Goal: Task Accomplishment & Management: Use online tool/utility

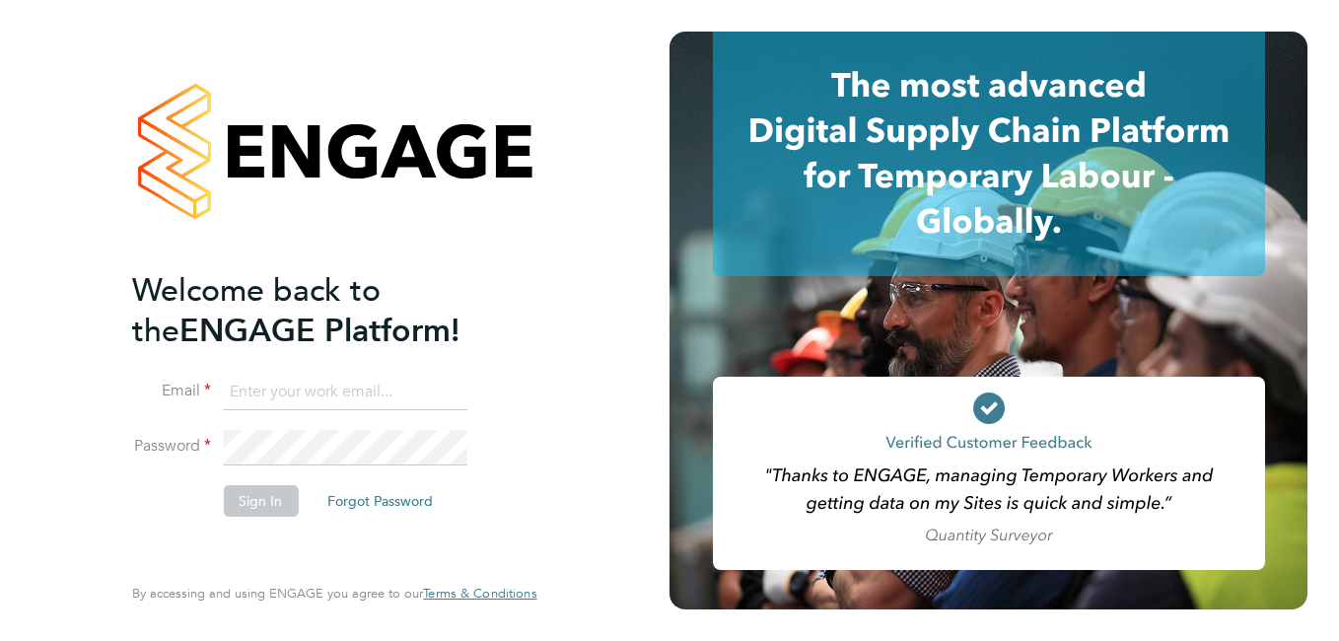
click at [397, 387] on input at bounding box center [345, 392] width 244 height 35
paste input "payroll.downloadqueries@hays.com"
type input "payroll.downloadqueries@hays.com"
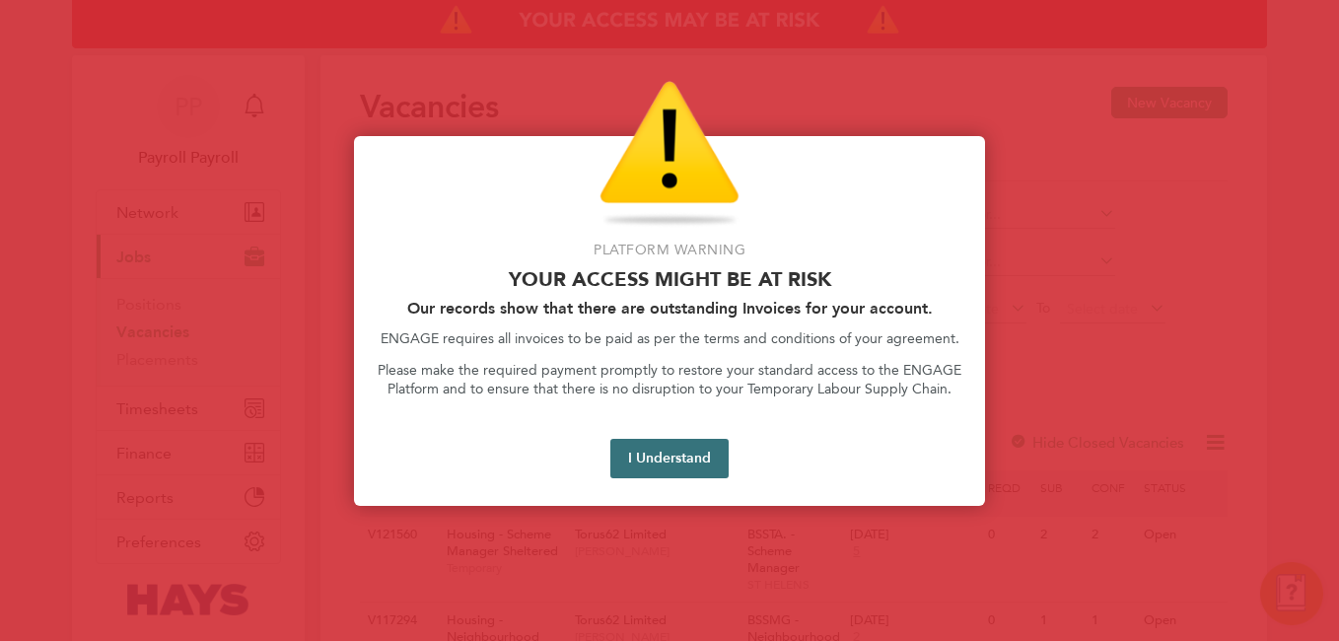
click at [685, 442] on button "I Understand" at bounding box center [669, 458] width 118 height 39
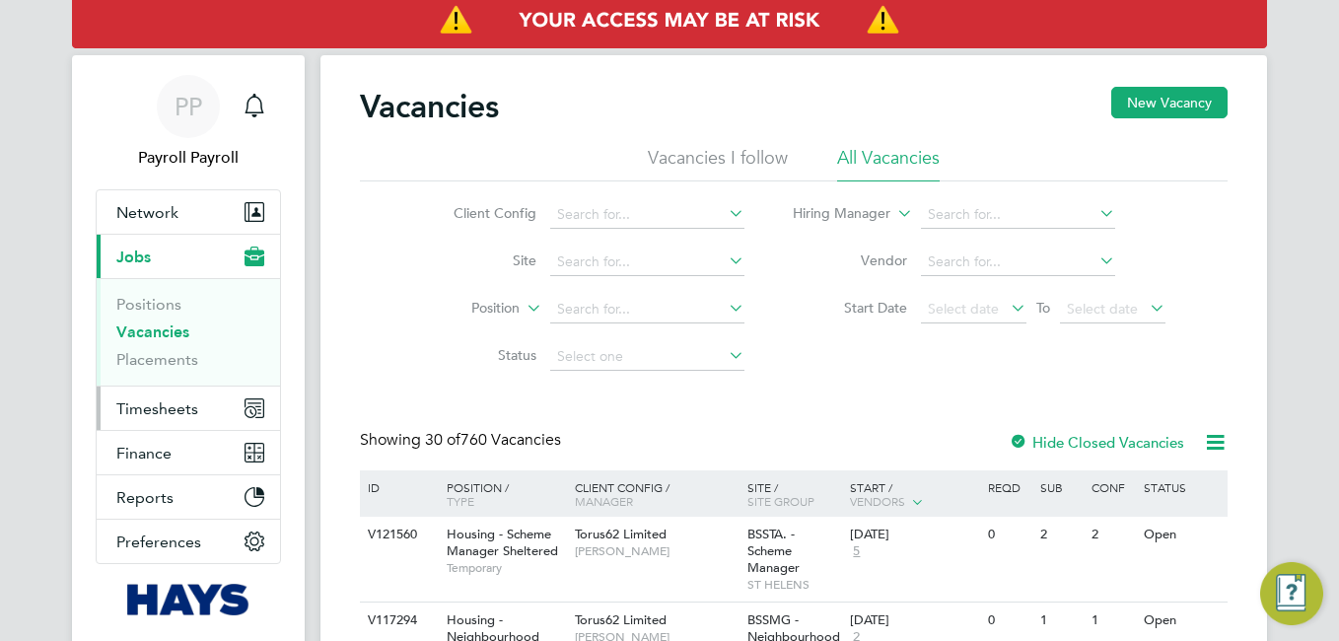
click at [167, 403] on span "Timesheets" at bounding box center [157, 408] width 82 height 19
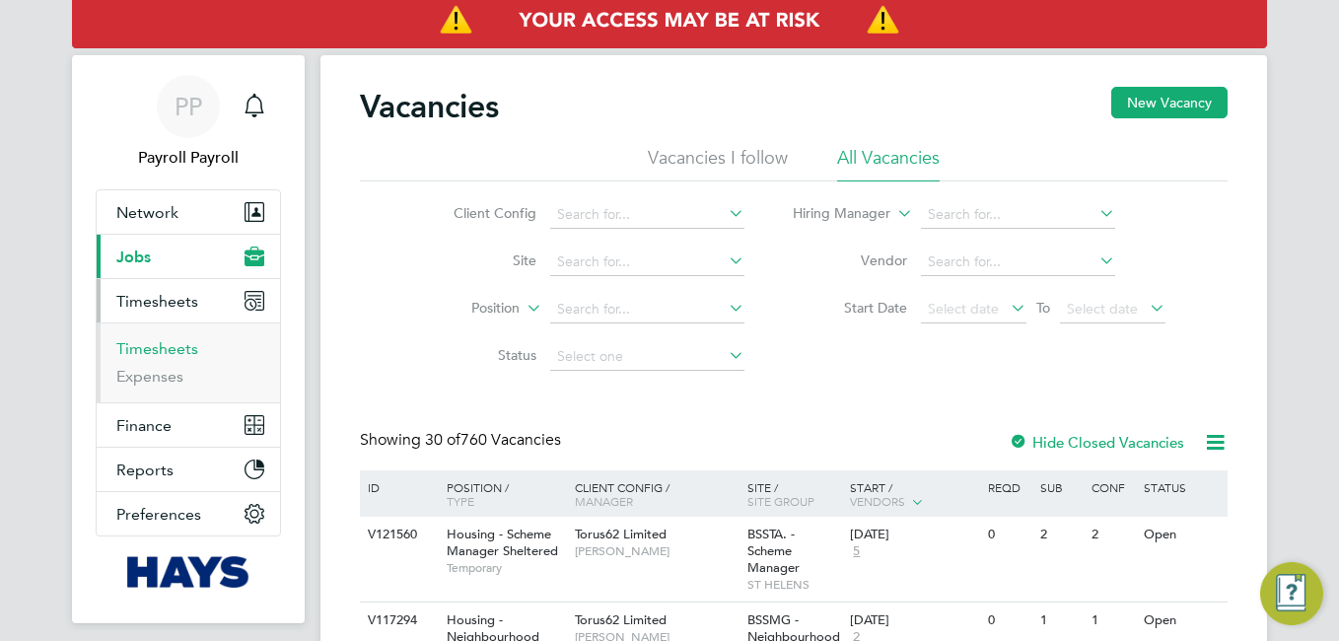
click at [178, 350] on link "Timesheets" at bounding box center [157, 348] width 82 height 19
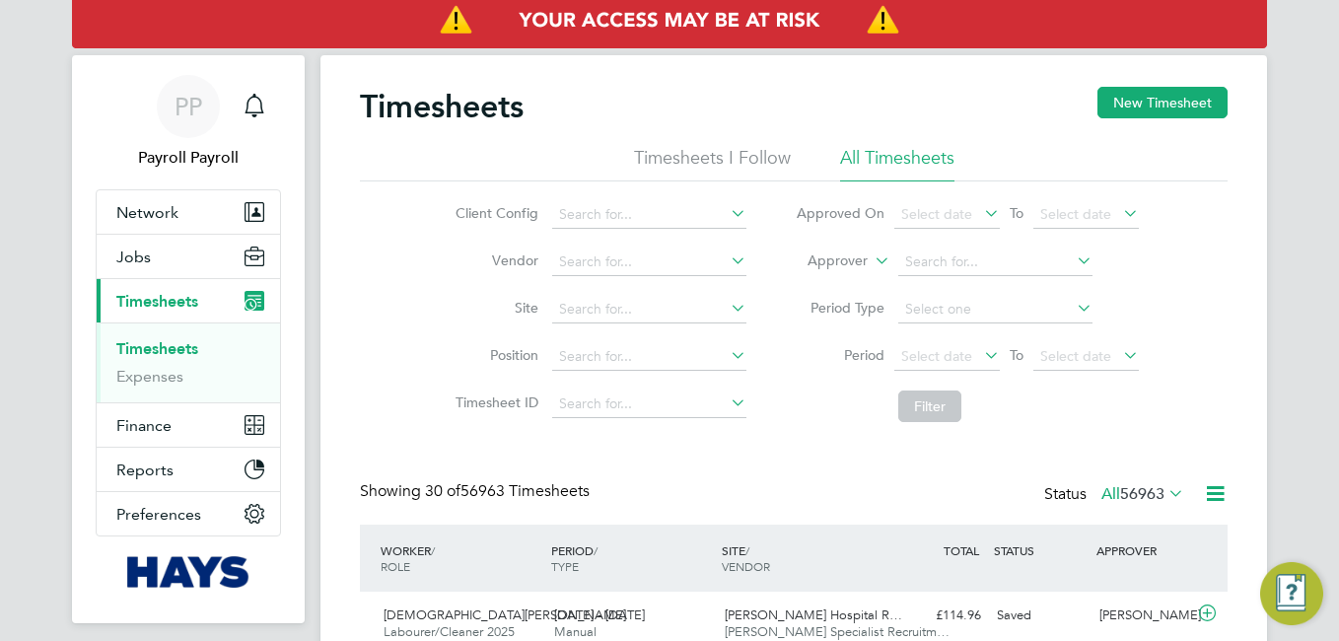
click at [1214, 488] on icon at bounding box center [1215, 493] width 25 height 25
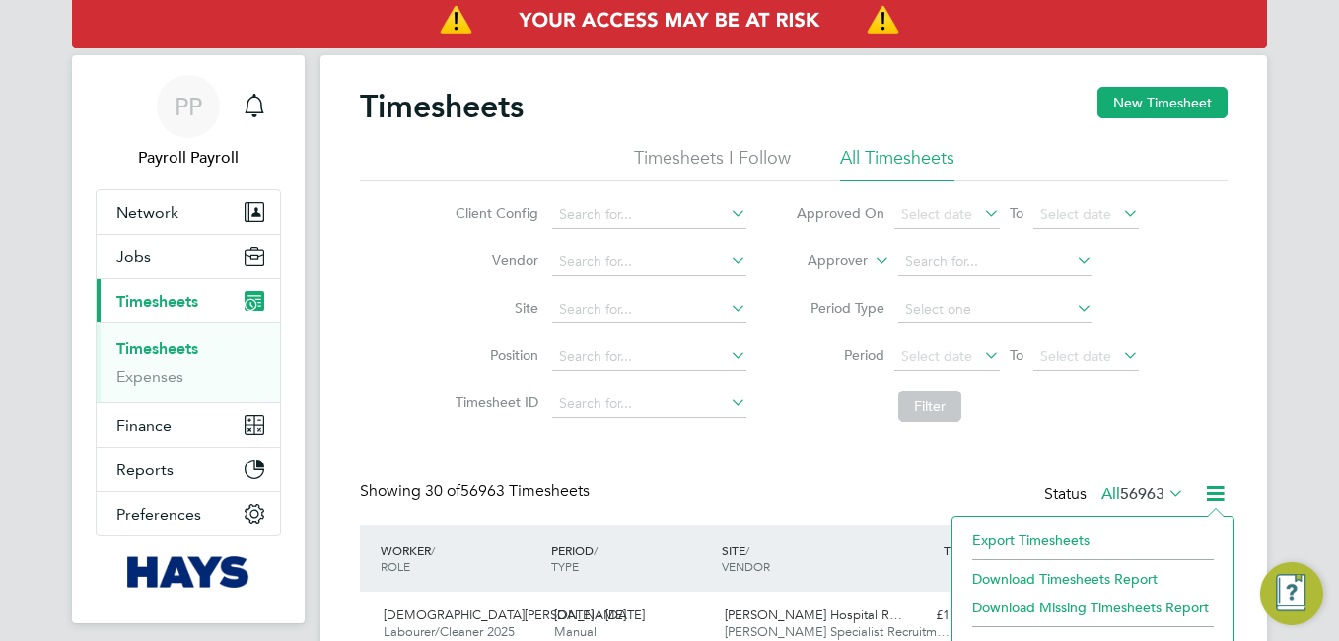
click at [1086, 529] on li "Export Timesheets" at bounding box center [1092, 541] width 261 height 28
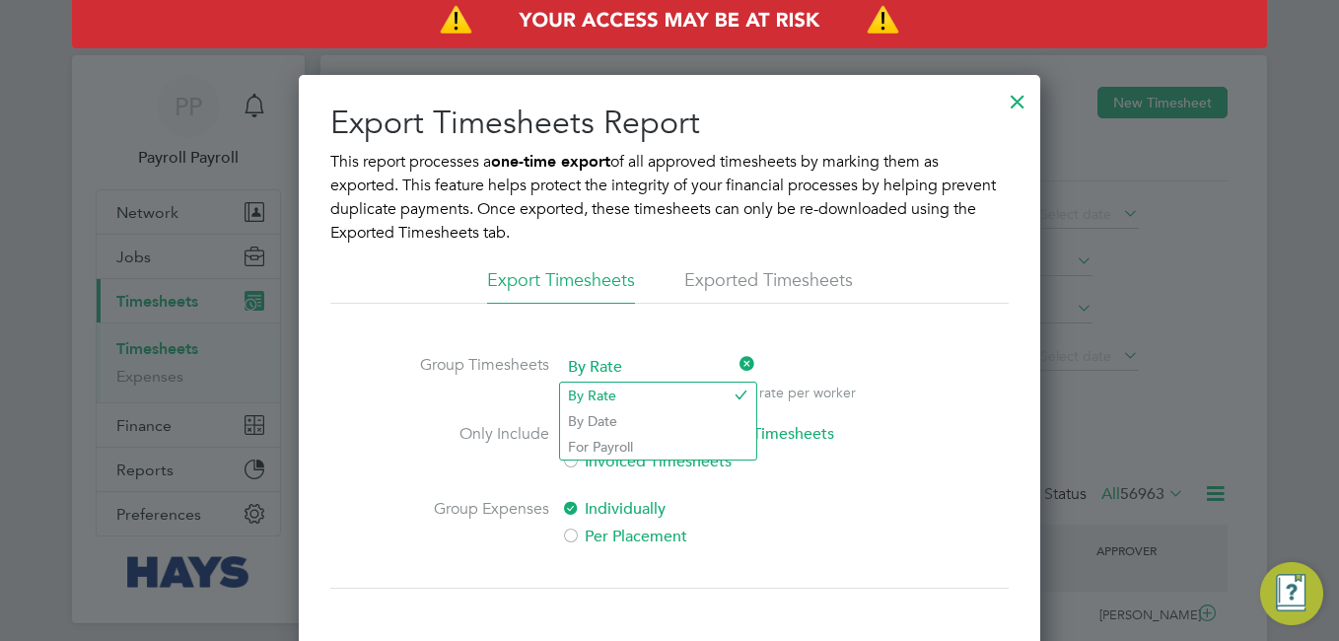
click at [584, 379] on span "By Rate" at bounding box center [658, 368] width 194 height 30
click at [587, 414] on li "By Date" at bounding box center [658, 421] width 196 height 26
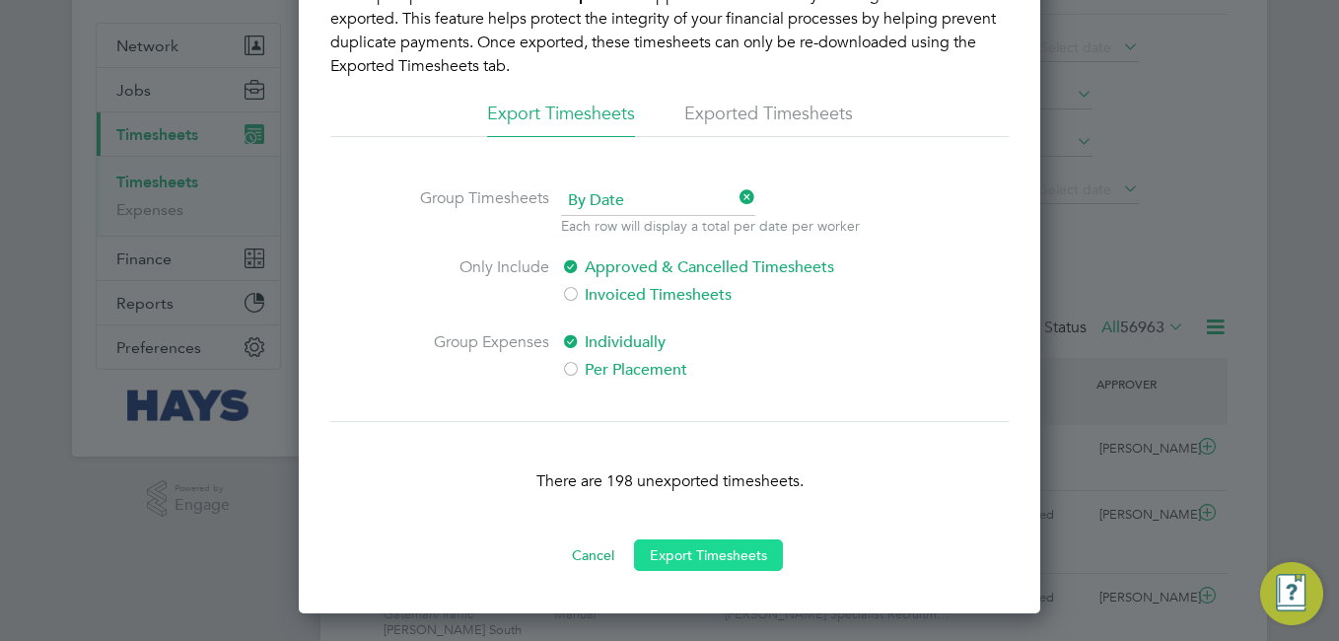
click at [730, 550] on button "Export Timesheets" at bounding box center [708, 555] width 149 height 32
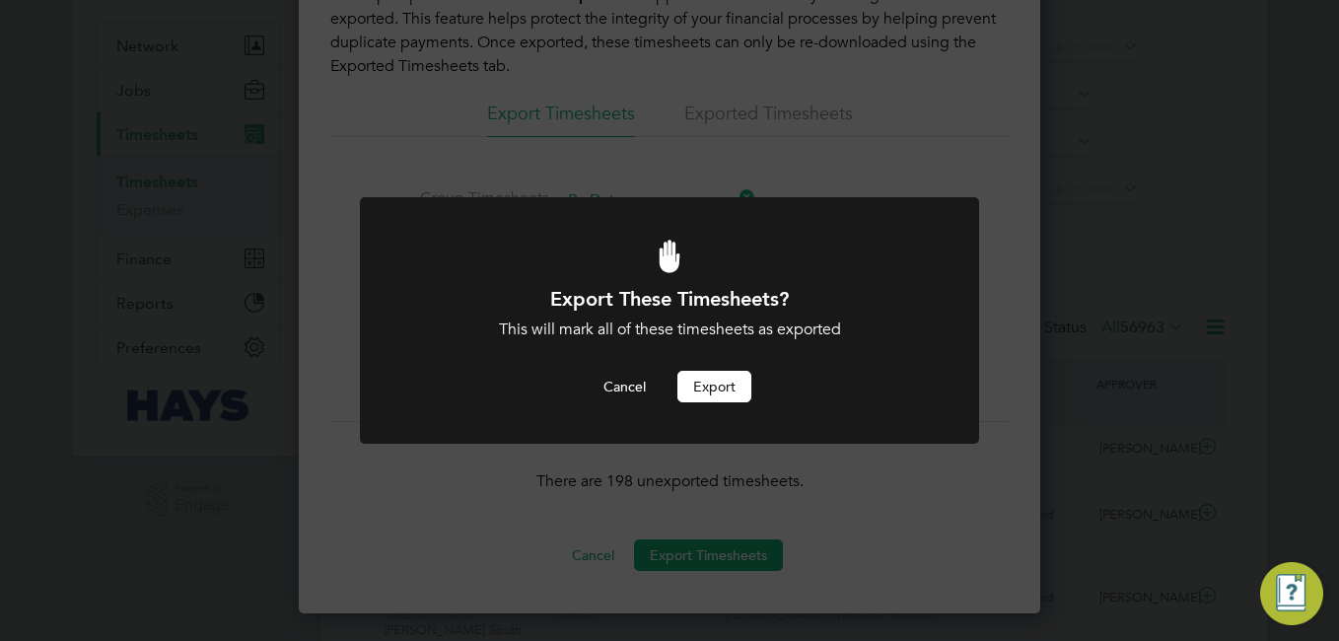
click at [727, 392] on button "Export" at bounding box center [714, 387] width 74 height 32
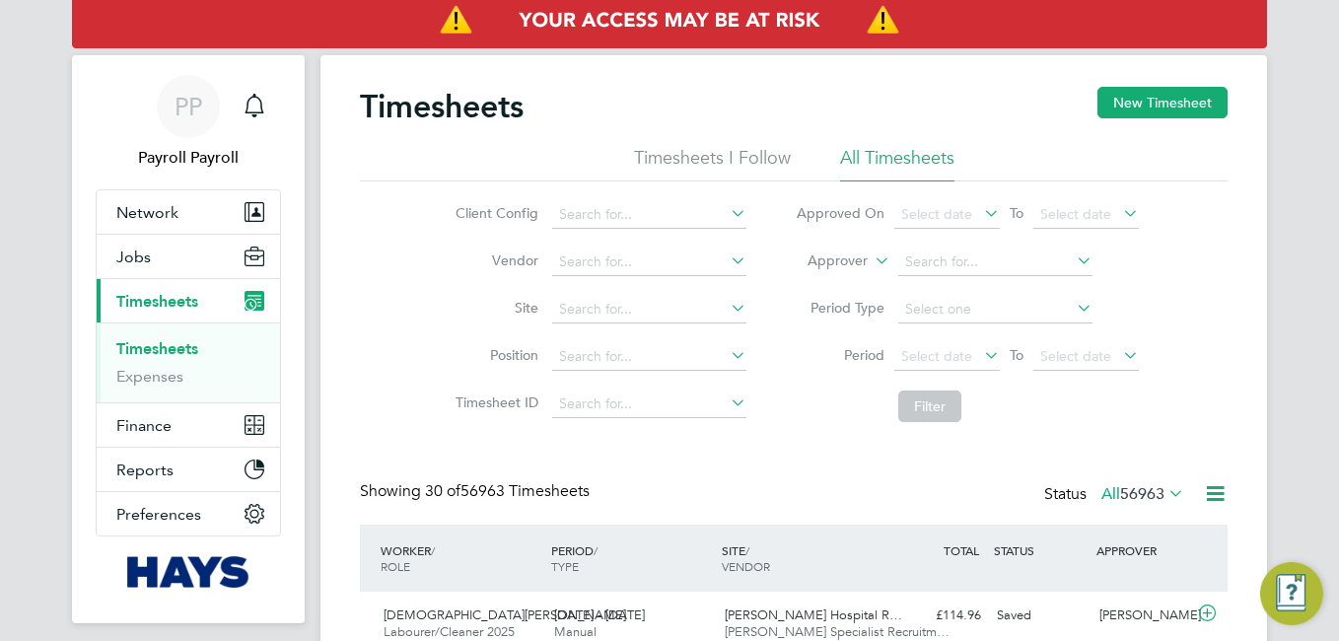
click at [604, 128] on div "Timesheets New Timesheet" at bounding box center [794, 116] width 868 height 59
click at [1209, 497] on icon at bounding box center [1215, 493] width 25 height 25
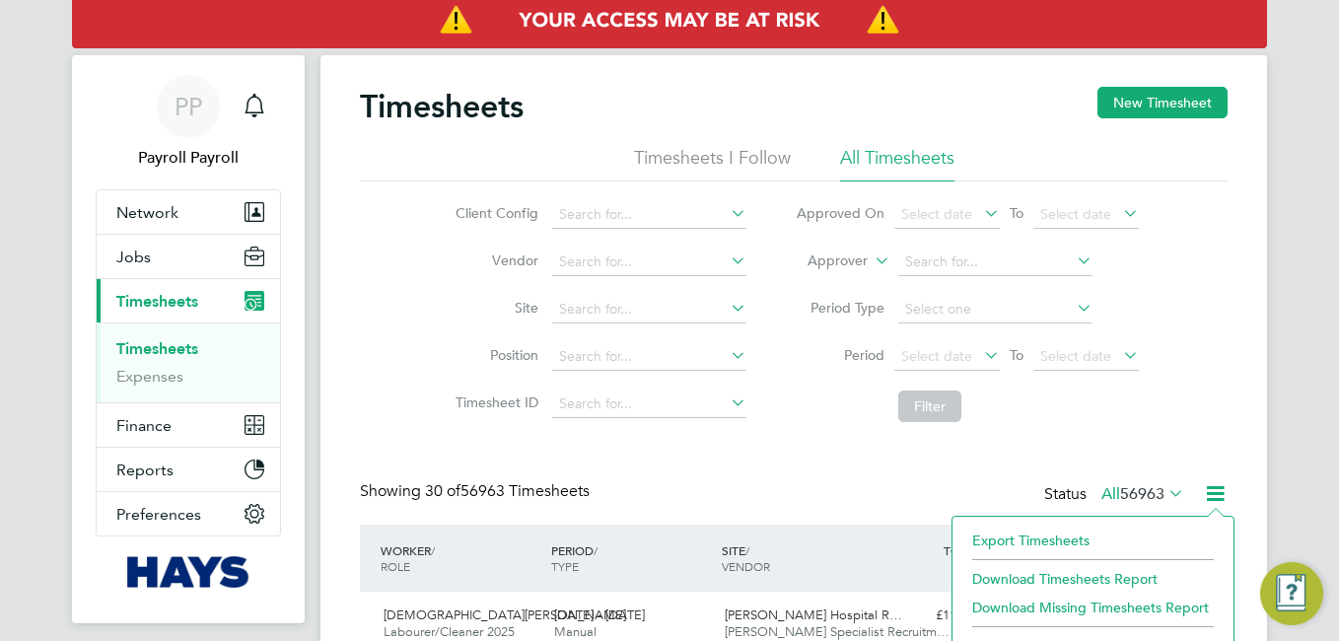
click at [1058, 540] on li "Export Timesheets" at bounding box center [1092, 541] width 261 height 28
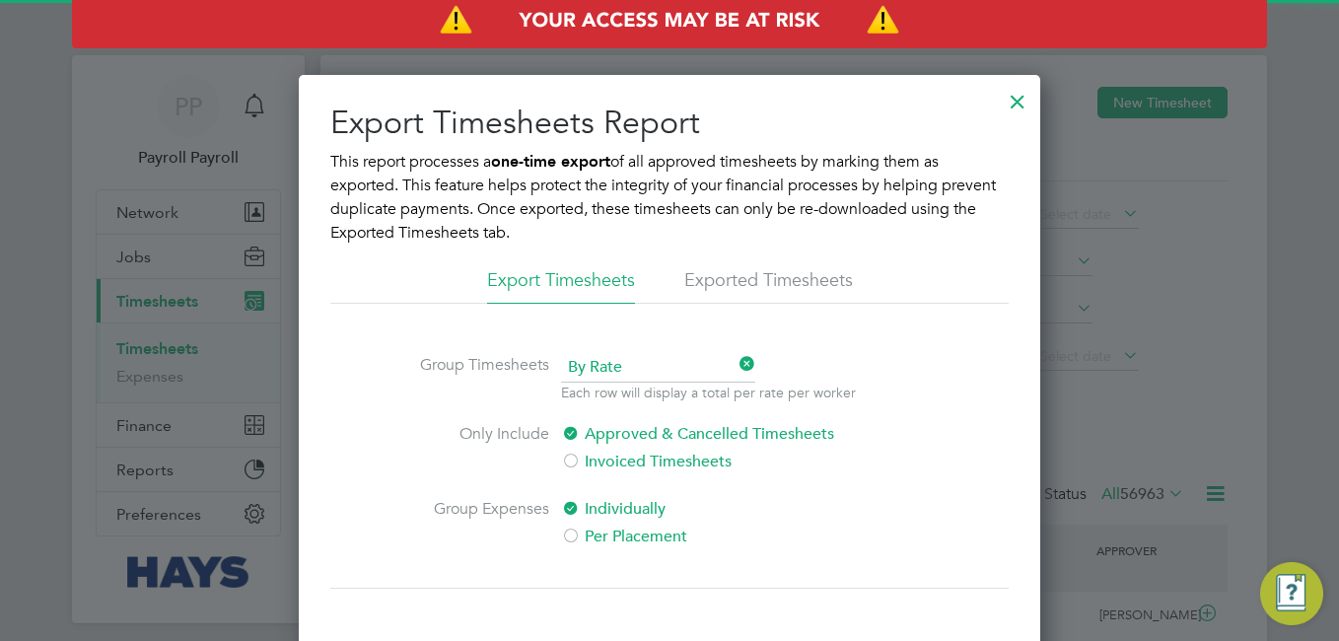
click at [762, 276] on li "Exported Timesheets" at bounding box center [768, 285] width 169 height 35
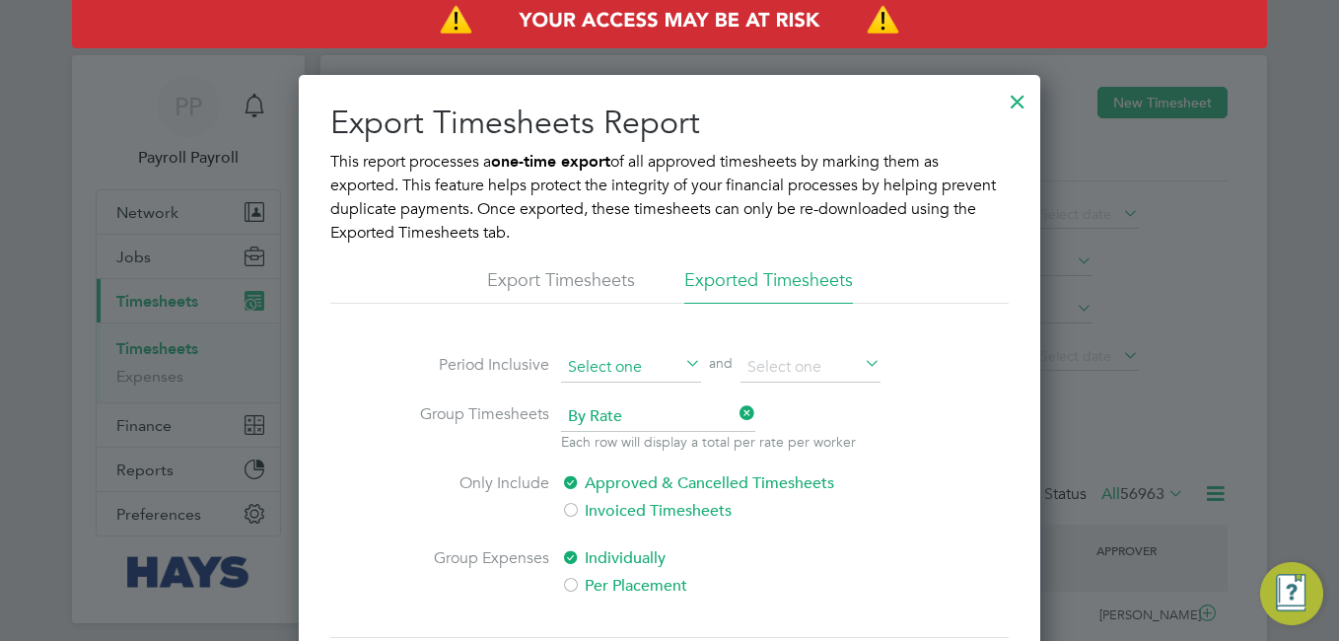
click at [633, 358] on input at bounding box center [631, 368] width 140 height 30
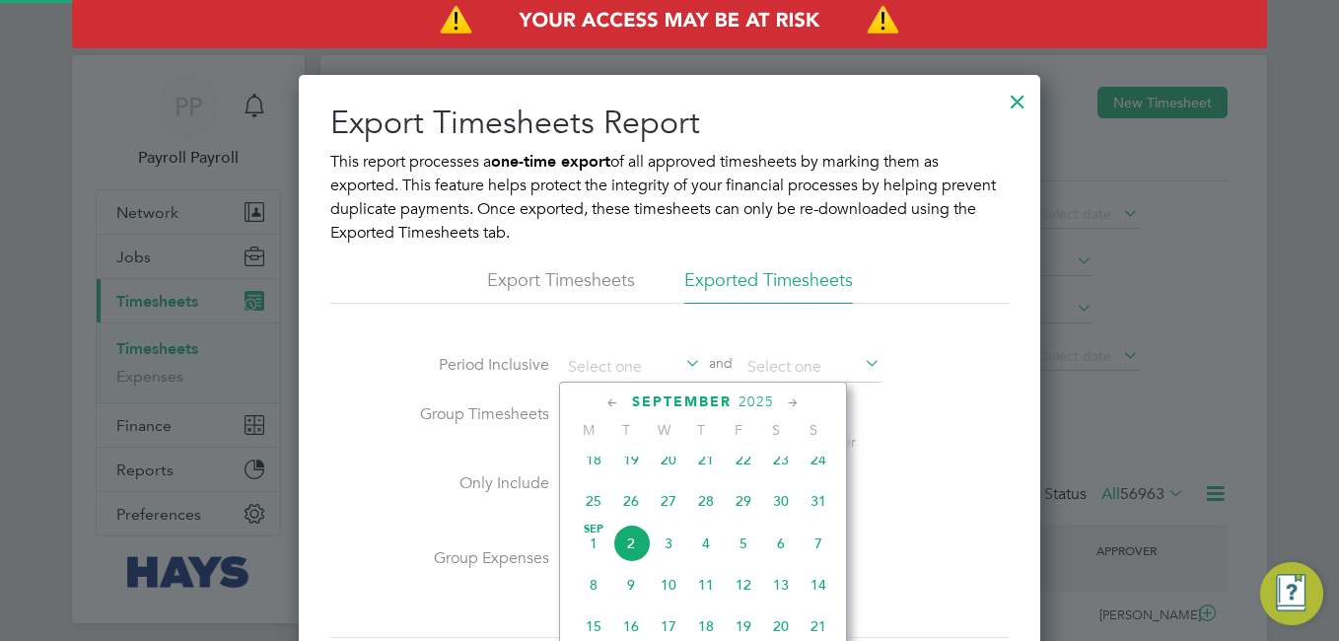
click at [590, 554] on span "[DATE]" at bounding box center [593, 543] width 37 height 37
type input "[DATE]"
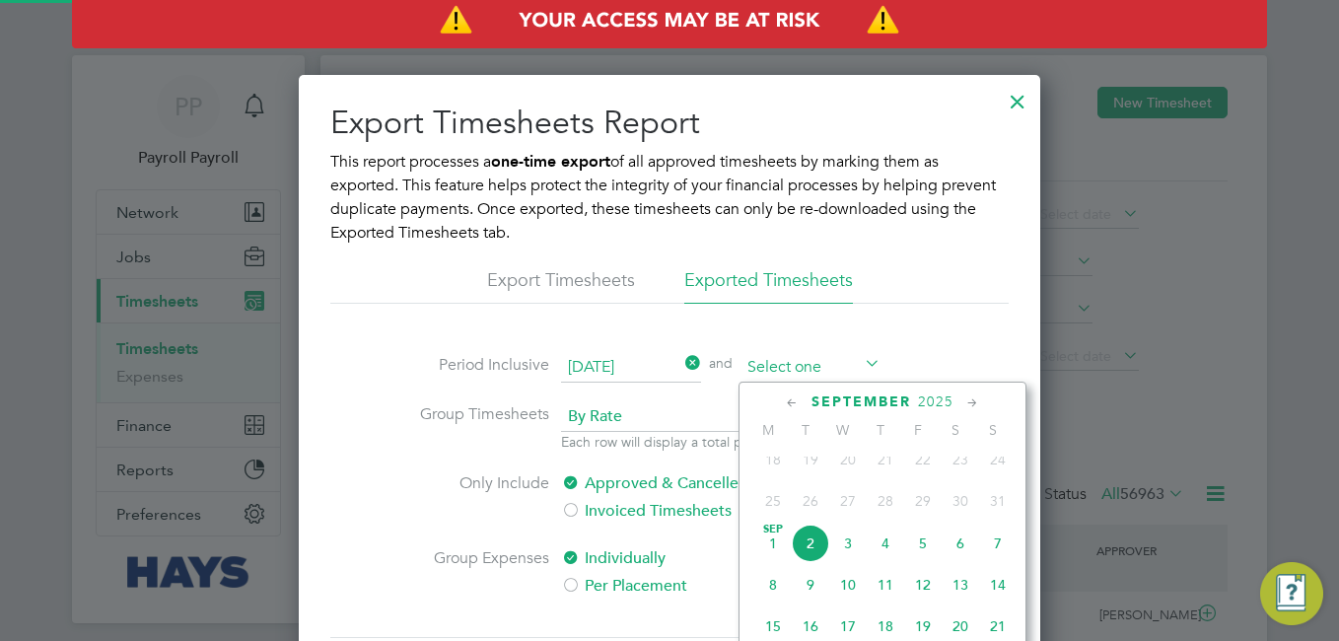
click at [838, 367] on input at bounding box center [810, 368] width 140 height 30
click at [802, 552] on span "2" at bounding box center [810, 543] width 37 height 37
type input "[DATE]"
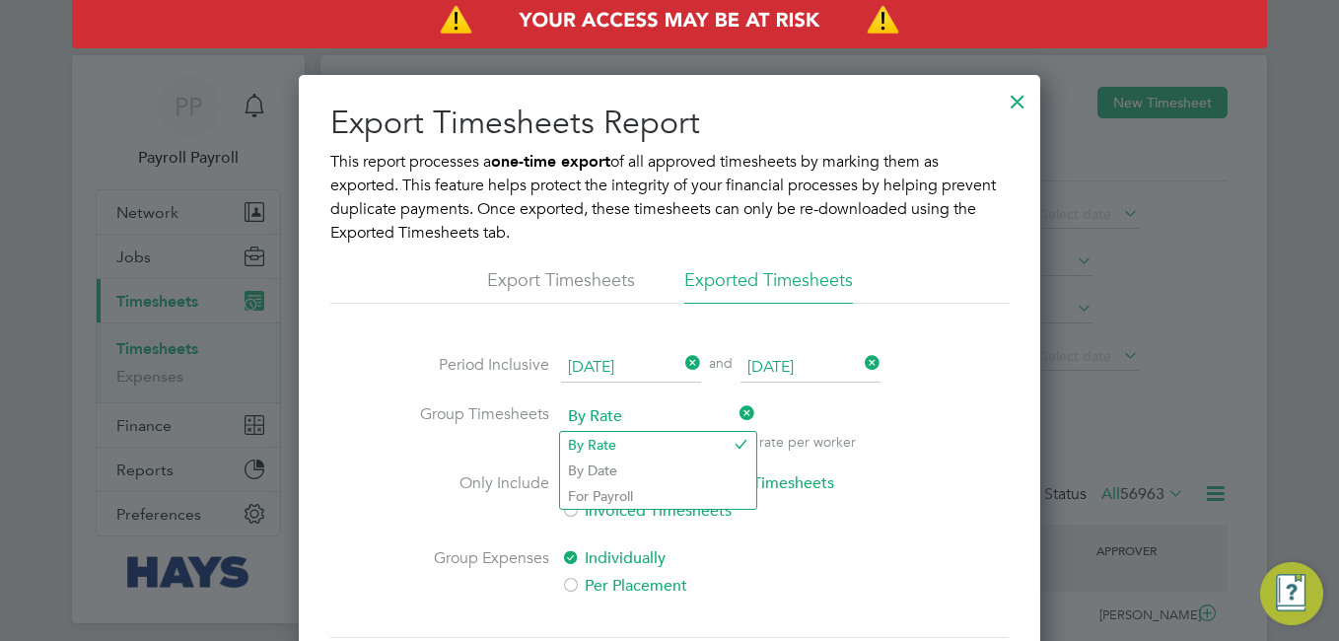
click at [628, 418] on span "By Rate" at bounding box center [658, 417] width 194 height 30
click at [601, 467] on li "By Date" at bounding box center [658, 471] width 196 height 26
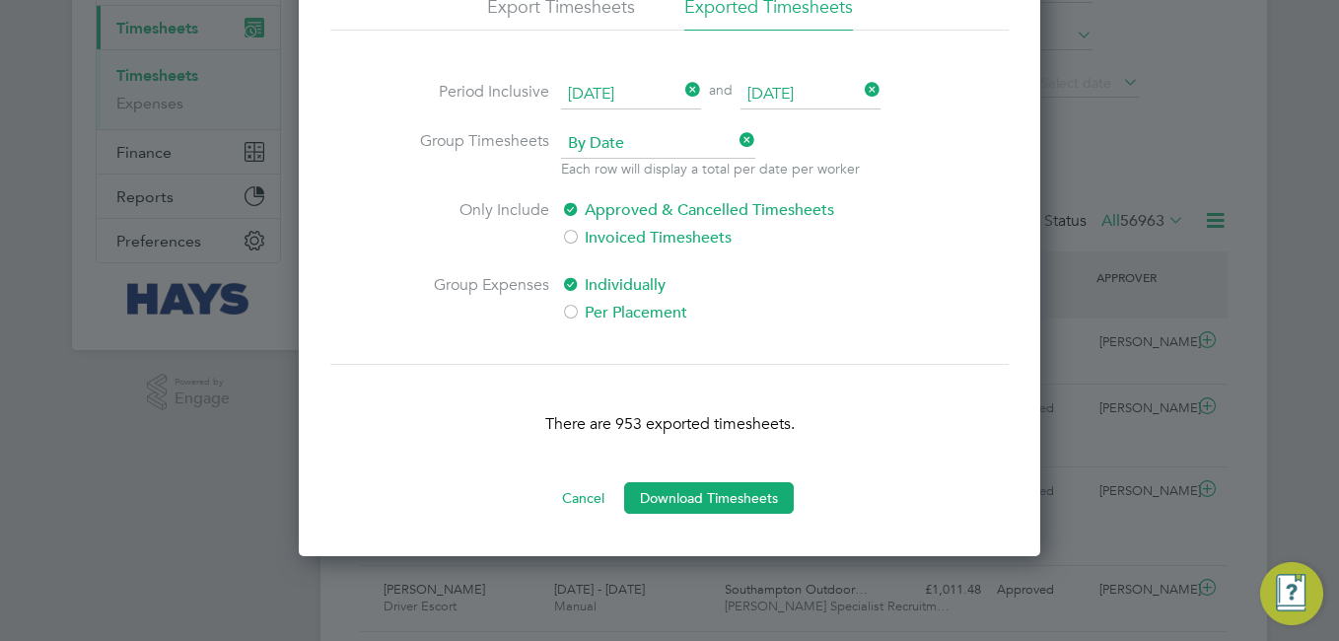
click at [765, 497] on button "Download Timesheets" at bounding box center [709, 498] width 170 height 32
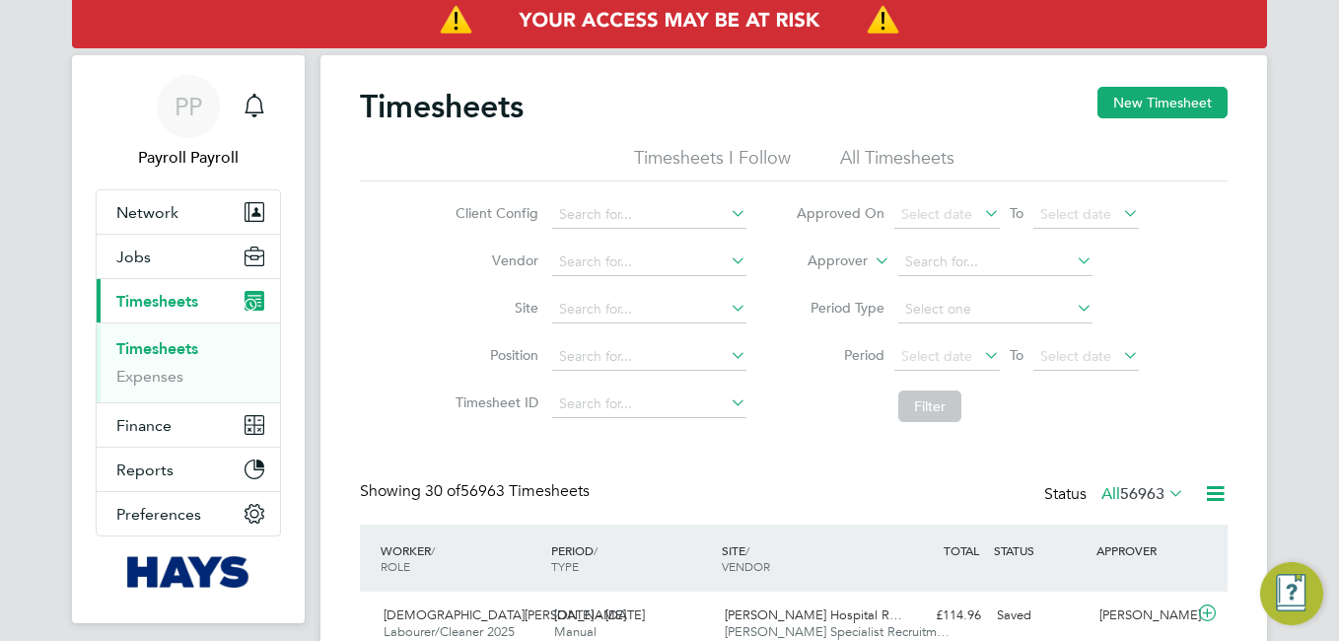
scroll to position [10, 10]
